Goal: Information Seeking & Learning: Compare options

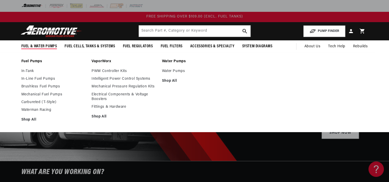
click at [44, 79] on link "In-Line Fuel Pumps" at bounding box center [53, 79] width 65 height 5
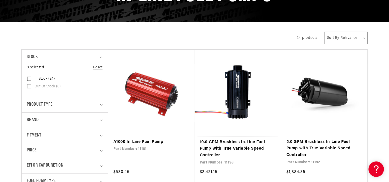
scroll to position [80, 0]
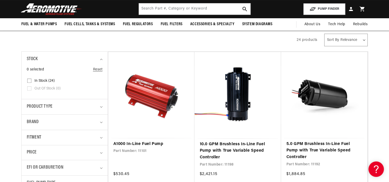
click at [343, 148] on link "5.0 GPM Brushless In-Line Fuel Pump with True Variable Speed Controller" at bounding box center [324, 151] width 76 height 20
click at [251, 146] on link "10.0 GPM Brushless In-Line Fuel Pump with True Variable Speed Controller" at bounding box center [238, 151] width 76 height 20
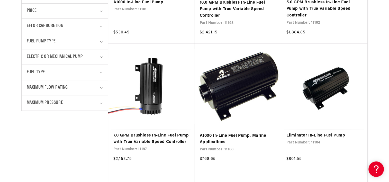
scroll to position [224, 0]
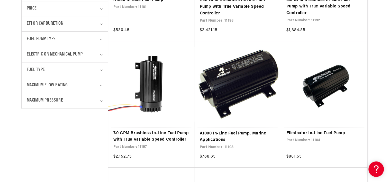
click at [170, 135] on link "7.0 GPM Brushless In-Line Fuel Pump with True Variable Speed Controller" at bounding box center [151, 136] width 76 height 13
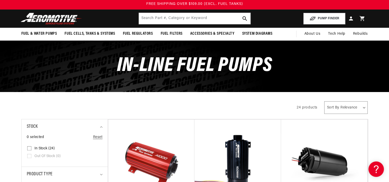
scroll to position [0, 0]
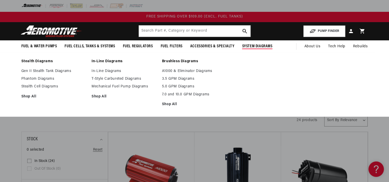
click at [60, 102] on li "Stealth Diagrams Gen II Stealth Tank Diagrams Phantom Diagrams Stealth Cell Dia…" at bounding box center [53, 84] width 65 height 51
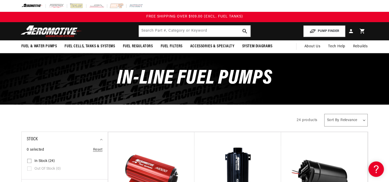
click at [321, 78] on div "In-Line Fuel Pumps" at bounding box center [194, 78] width 373 height 51
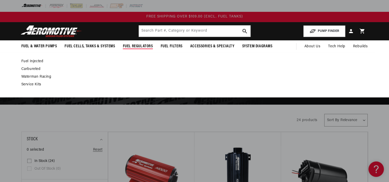
click at [31, 61] on link "Fuel Injected" at bounding box center [192, 61] width 342 height 5
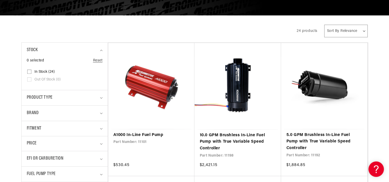
scroll to position [127, 0]
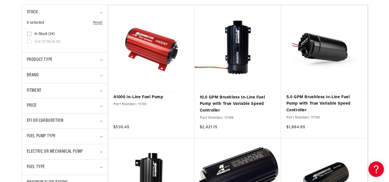
click at [257, 97] on link "10.0 GPM Brushless In-Line Fuel Pump with True Variable Speed Controller" at bounding box center [238, 104] width 76 height 20
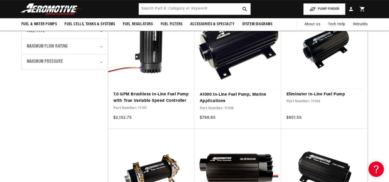
scroll to position [257, 0]
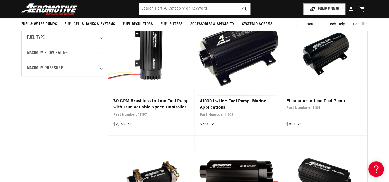
click at [163, 103] on link "7.0 GPM Brushless In-Line Fuel Pump with True Variable Speed Controller" at bounding box center [151, 104] width 76 height 13
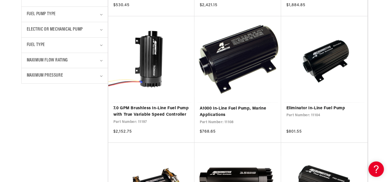
scroll to position [250, 0]
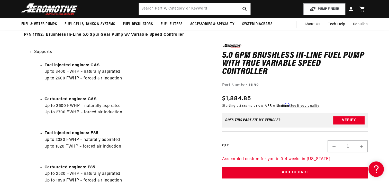
scroll to position [240, 0]
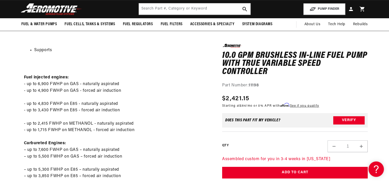
scroll to position [255, 0]
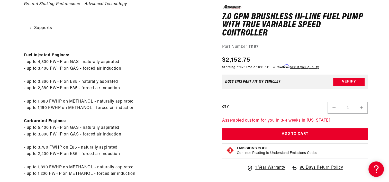
scroll to position [284, 0]
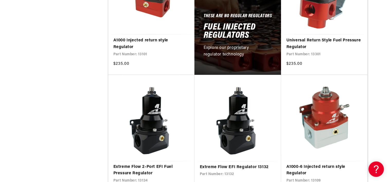
scroll to position [345, 0]
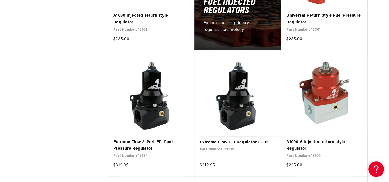
click at [215, 144] on link "Extreme Flow EFI Regulator 13132" at bounding box center [238, 142] width 76 height 7
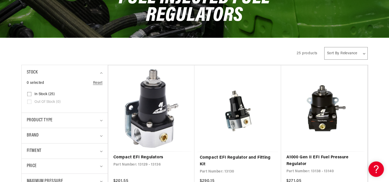
scroll to position [78, 0]
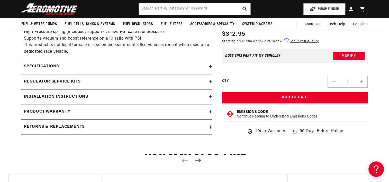
scroll to position [296, 0]
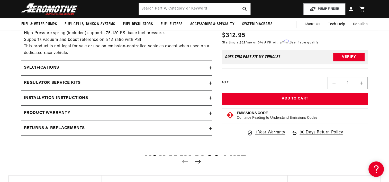
click at [211, 69] on icon at bounding box center [210, 67] width 3 height 3
